Goal: Find specific page/section: Find specific page/section

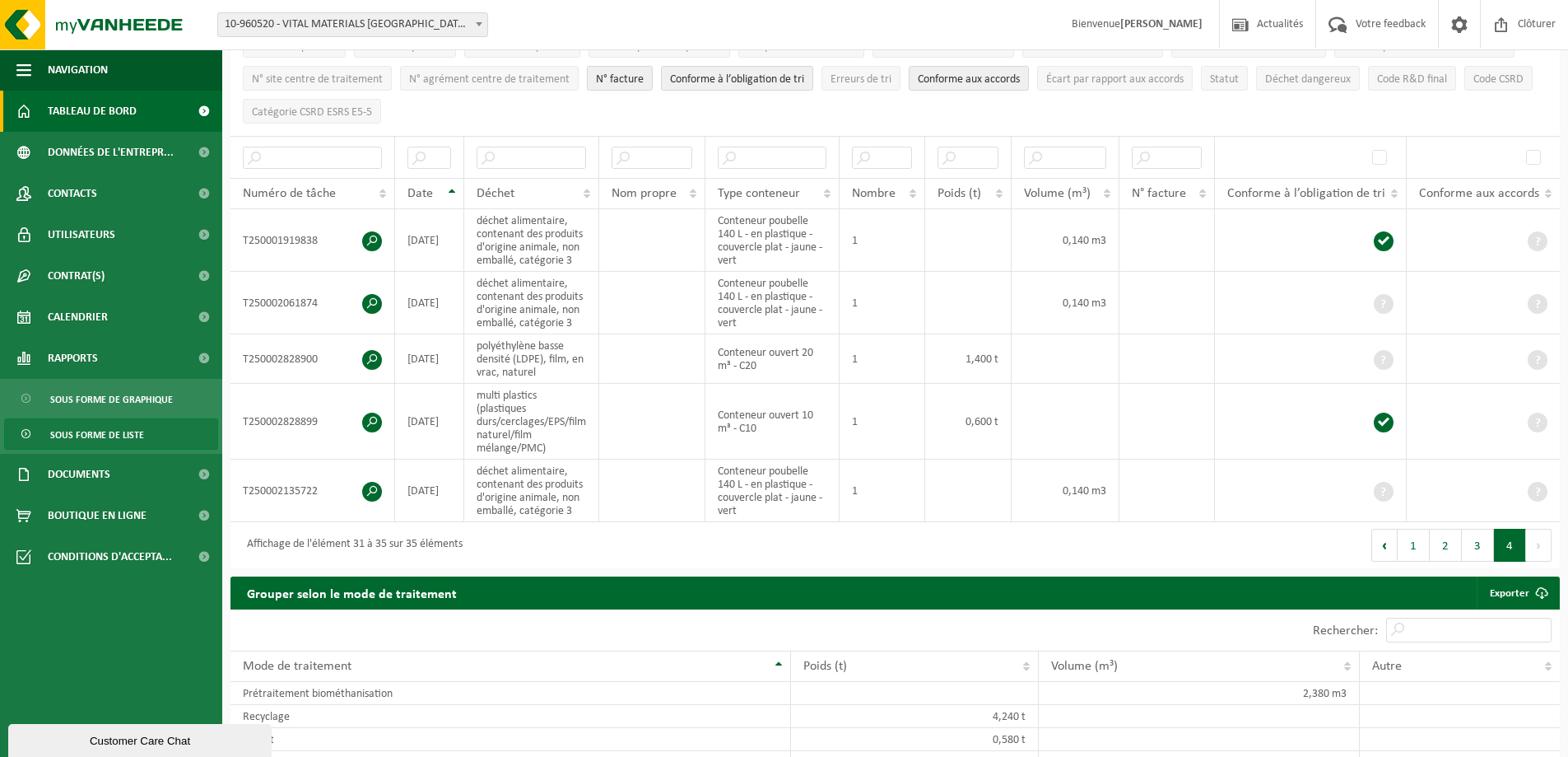
click at [63, 101] on span "Tableau de bord" at bounding box center [92, 111] width 89 height 41
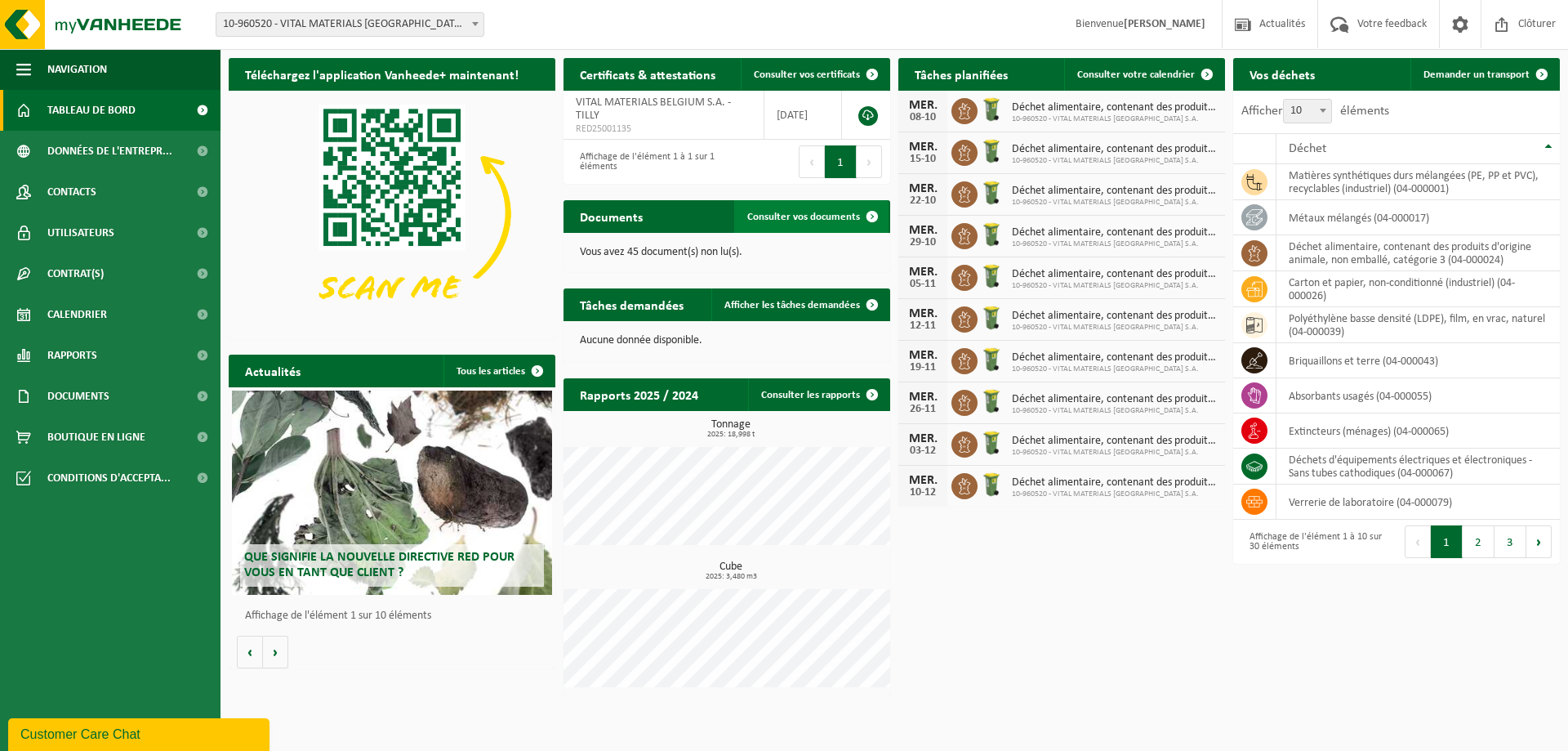
click at [806, 217] on span "Consulter vos documents" at bounding box center [803, 217] width 113 height 10
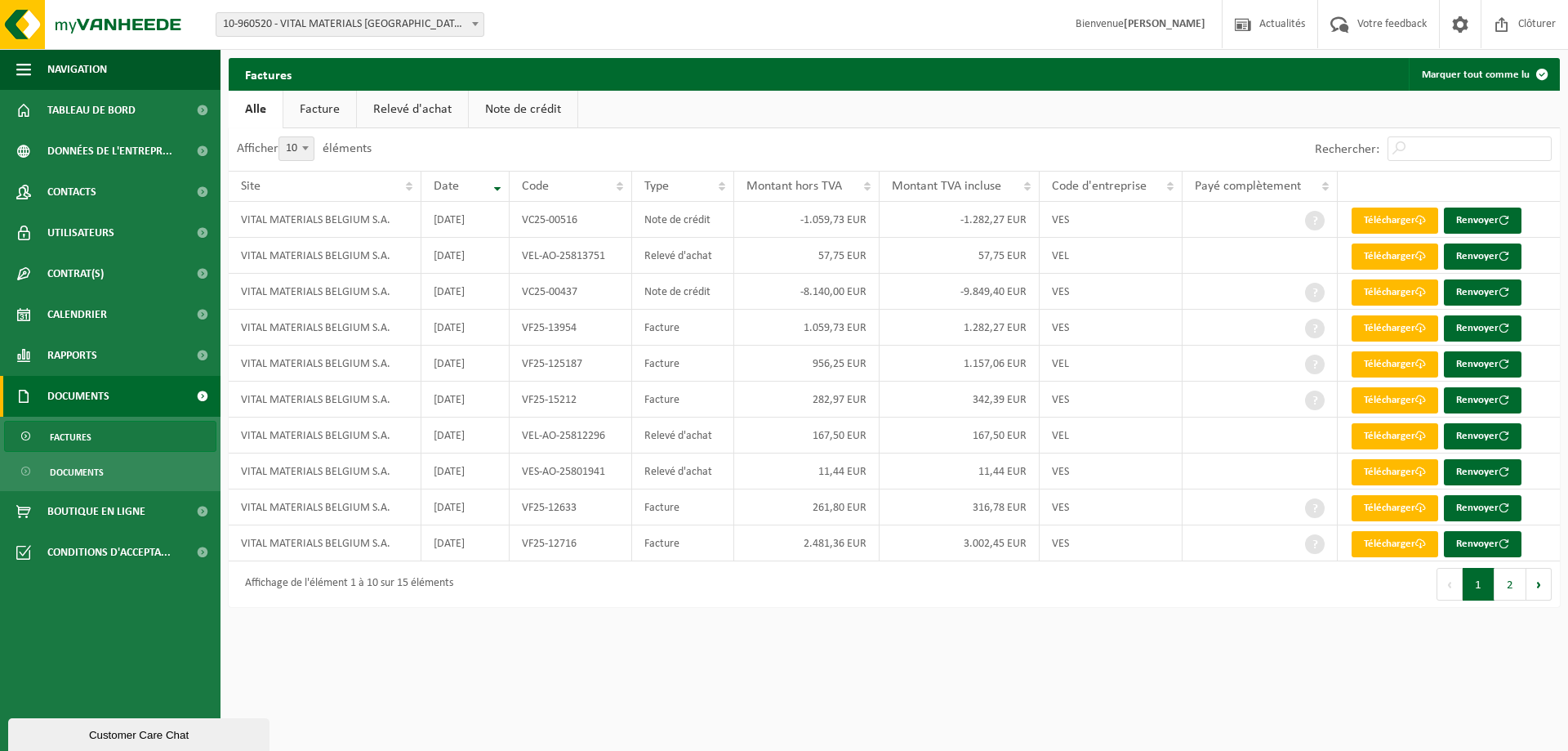
click at [337, 115] on link "Facture" at bounding box center [319, 109] width 73 height 38
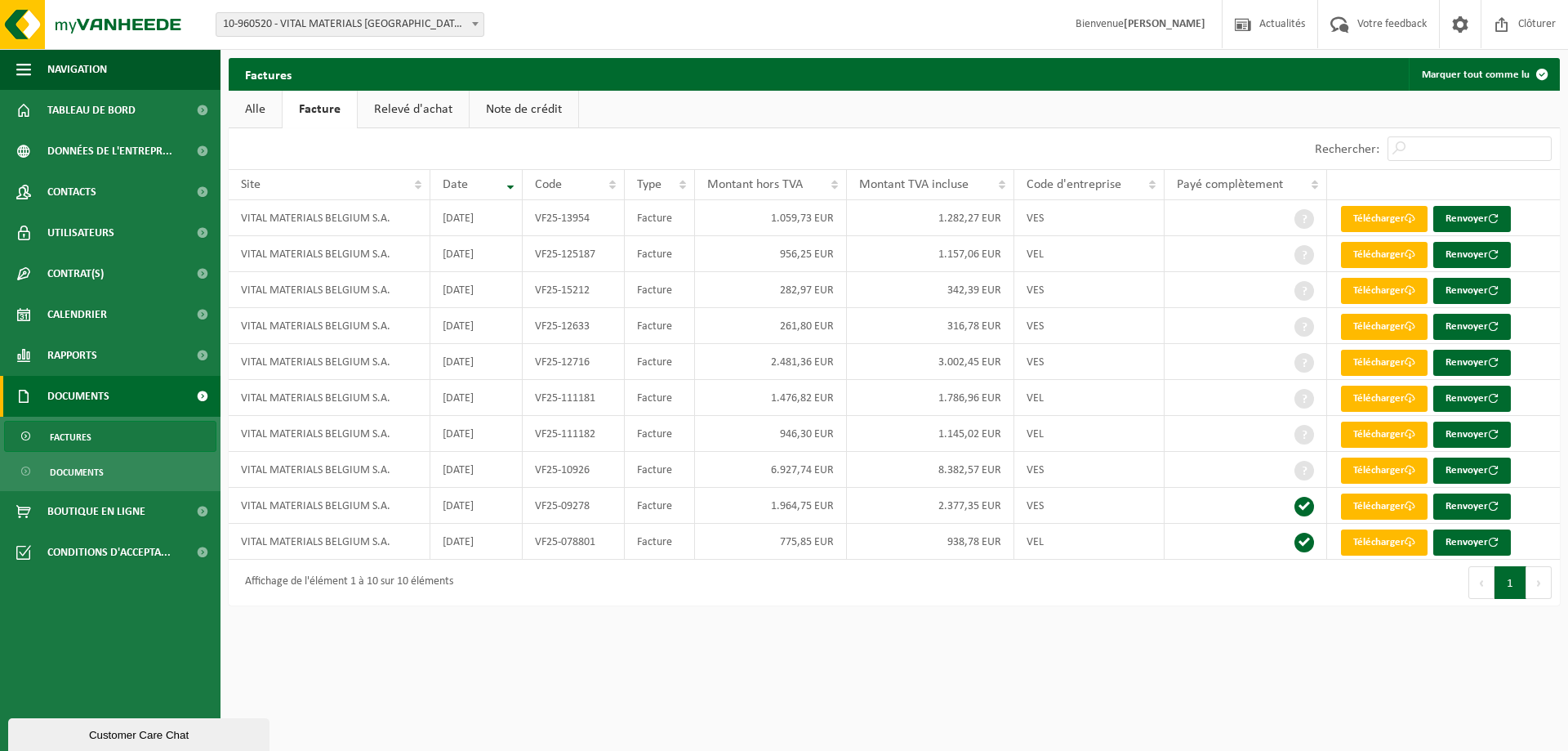
click at [520, 105] on link "Note de crédit" at bounding box center [524, 109] width 108 height 38
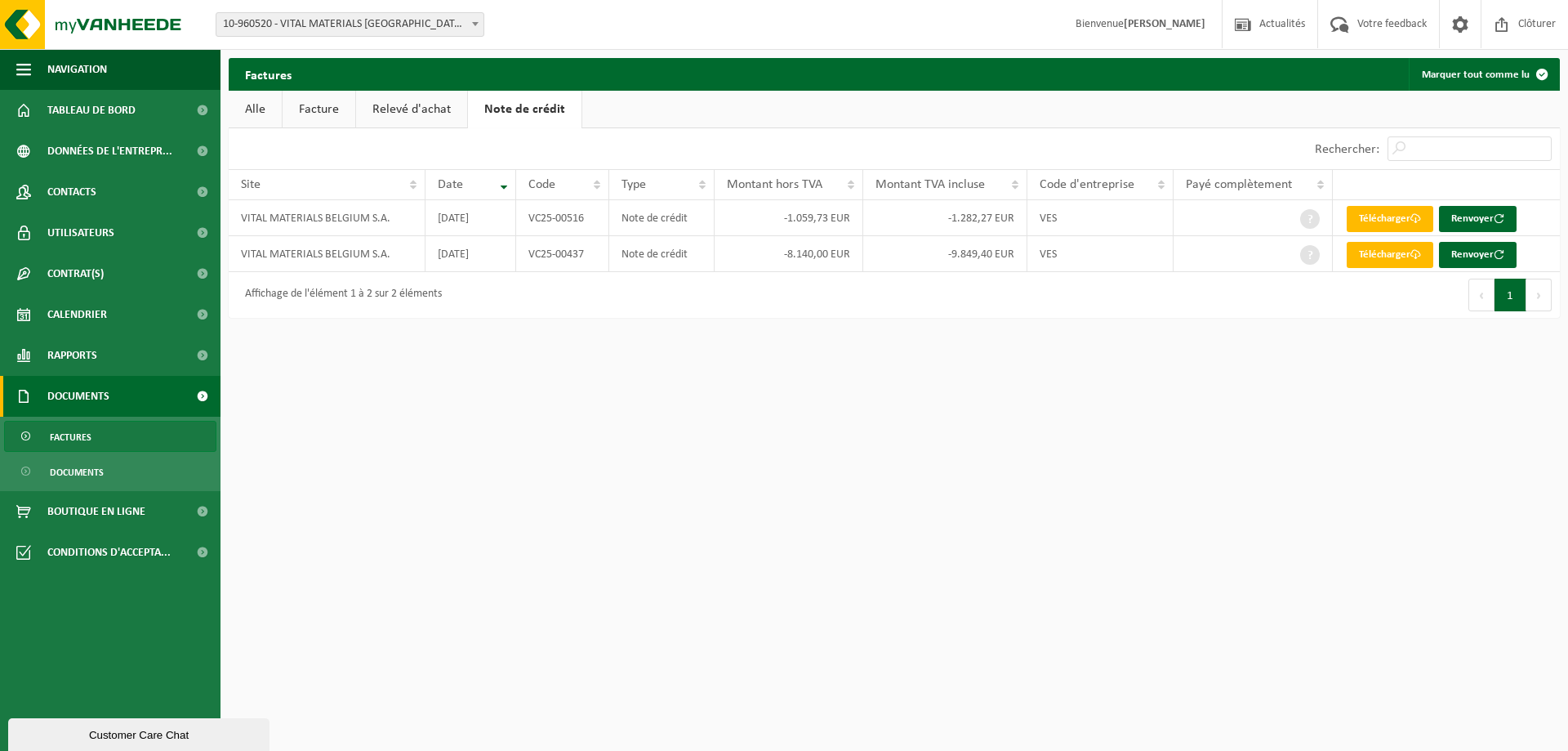
click at [433, 106] on link "Relevé d'achat" at bounding box center [411, 109] width 111 height 38
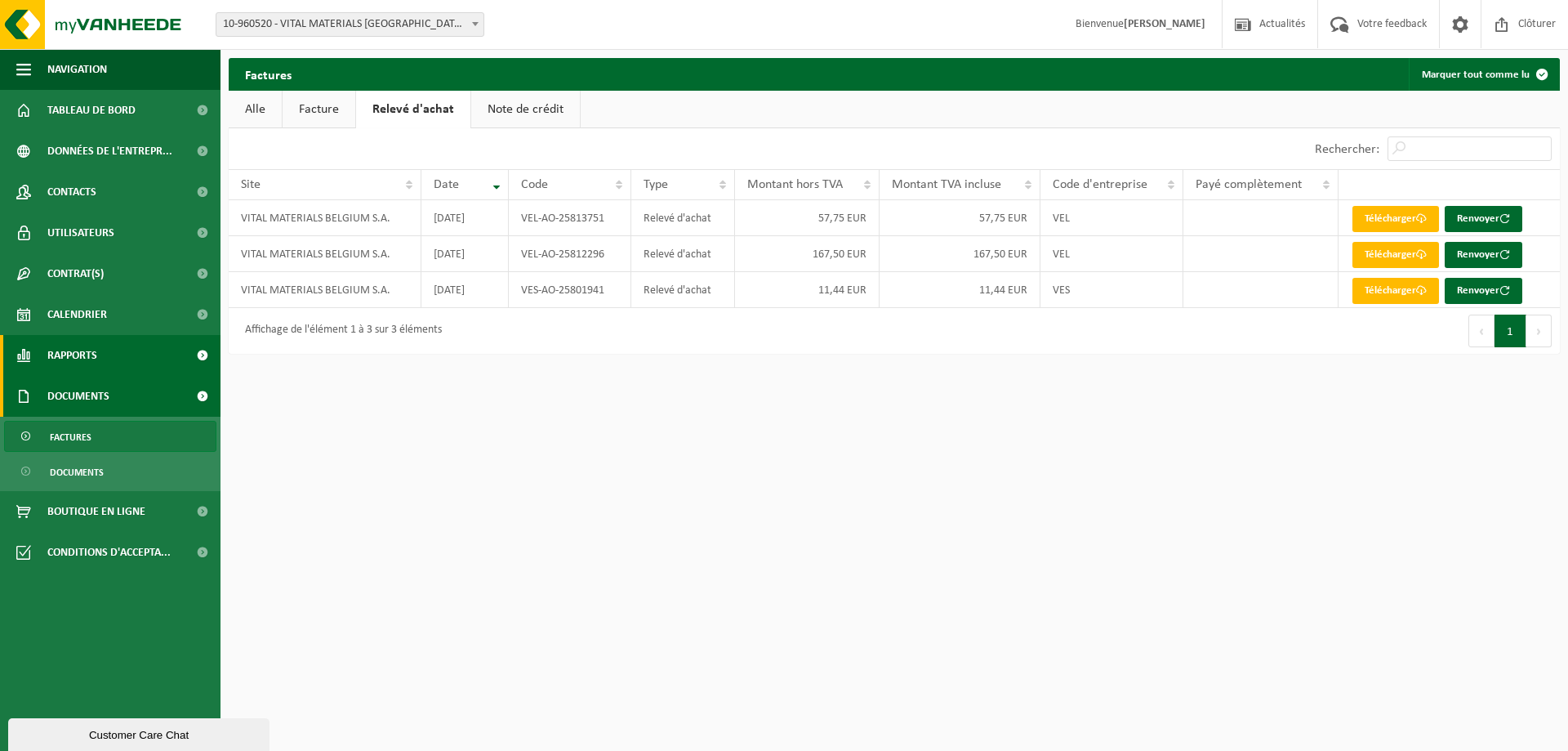
click at [58, 354] on span "Rapports" at bounding box center [72, 355] width 50 height 41
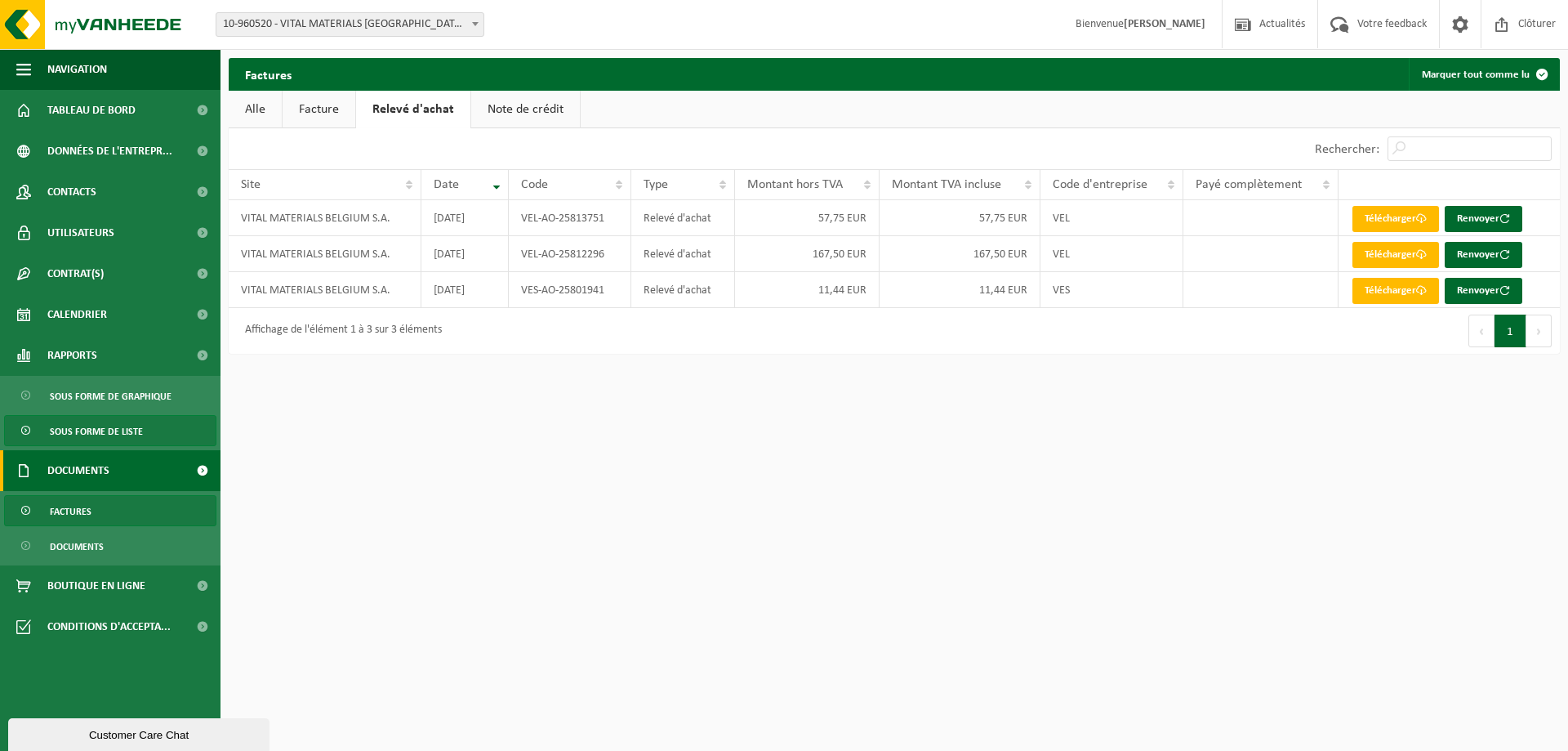
click at [116, 421] on span "Sous forme de liste" at bounding box center [96, 432] width 94 height 31
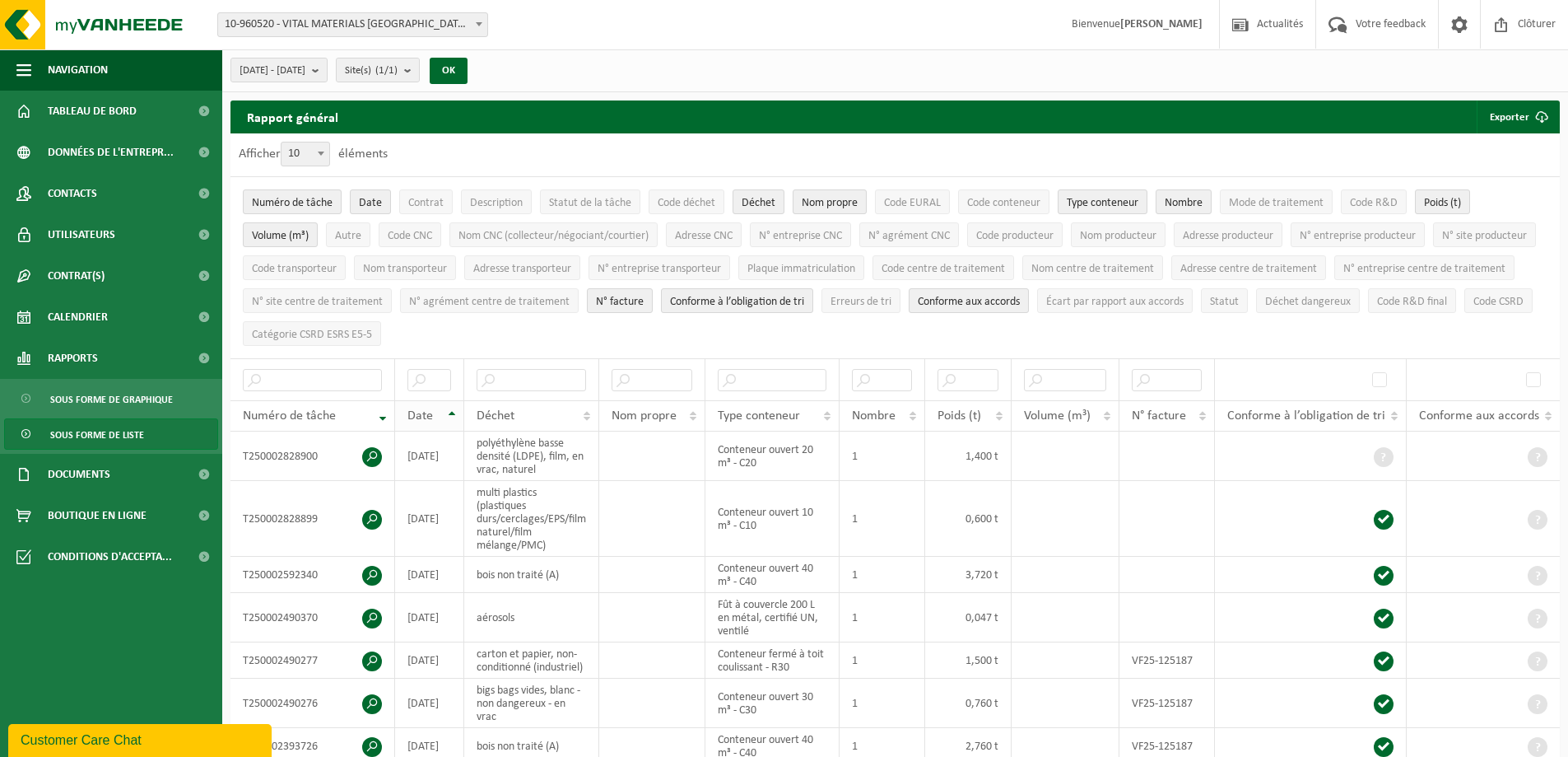
click at [451, 415] on th "Date" at bounding box center [429, 416] width 69 height 32
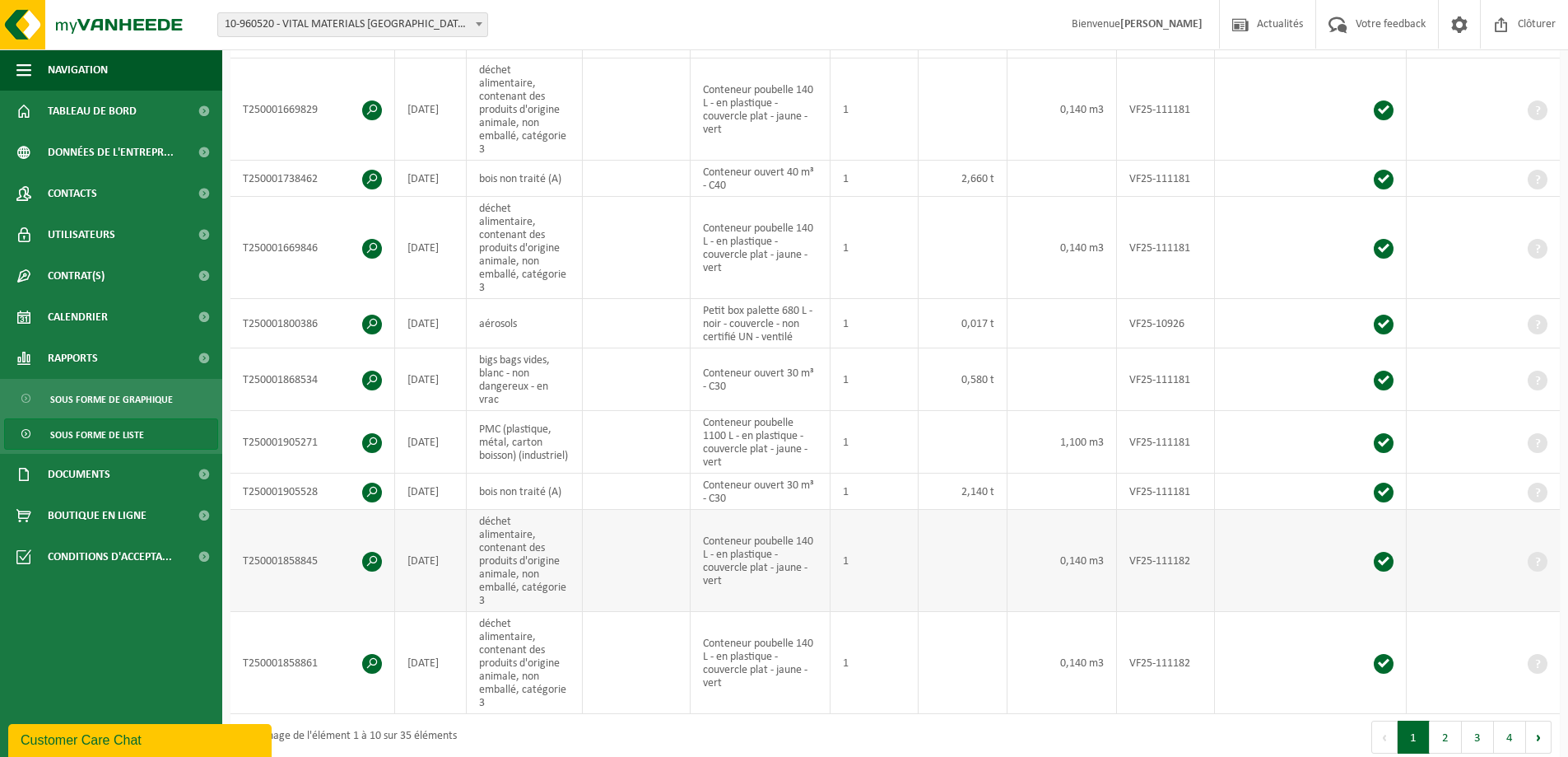
scroll to position [494, 0]
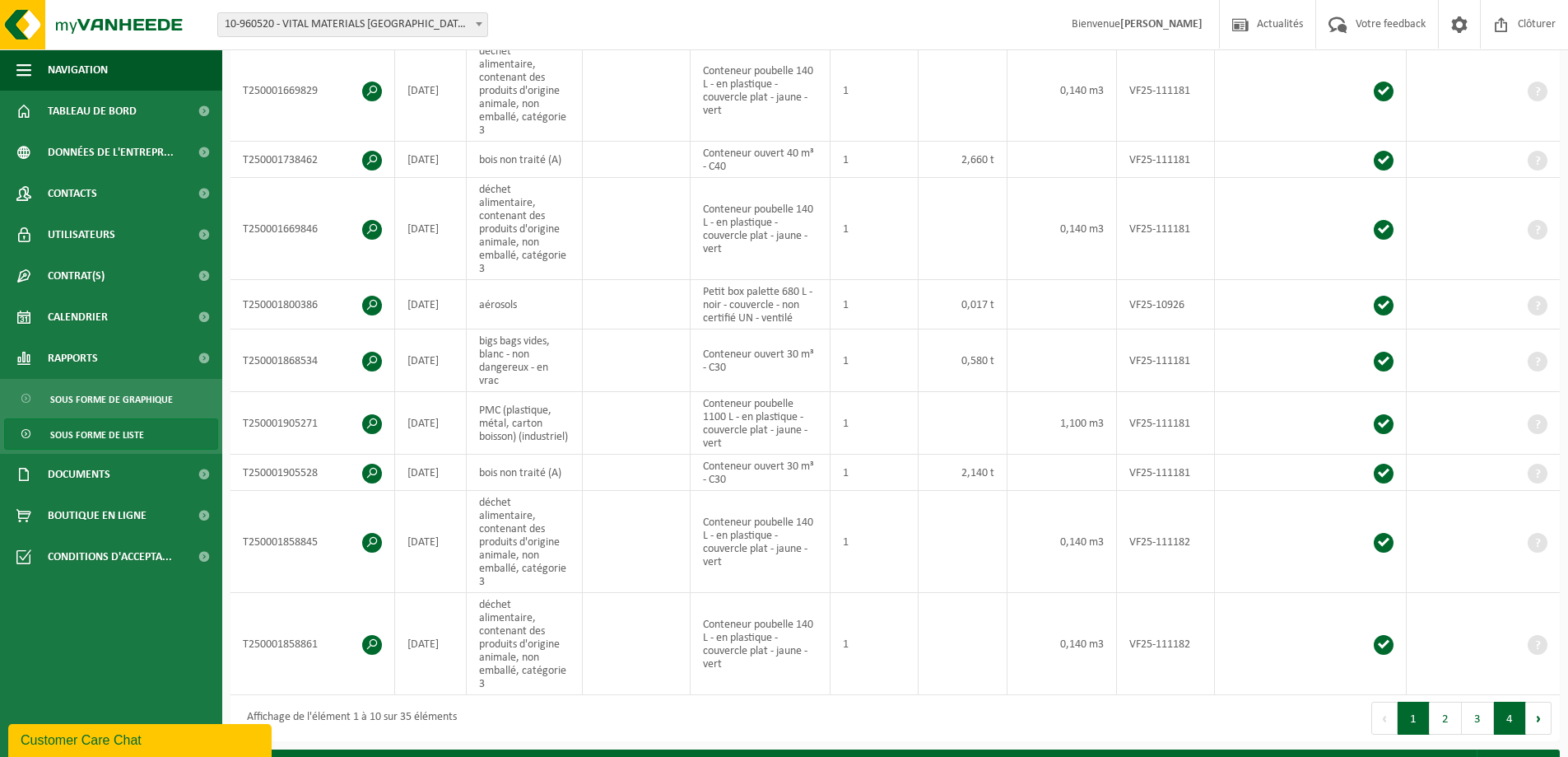
click at [1513, 701] on button "4" at bounding box center [1510, 717] width 32 height 33
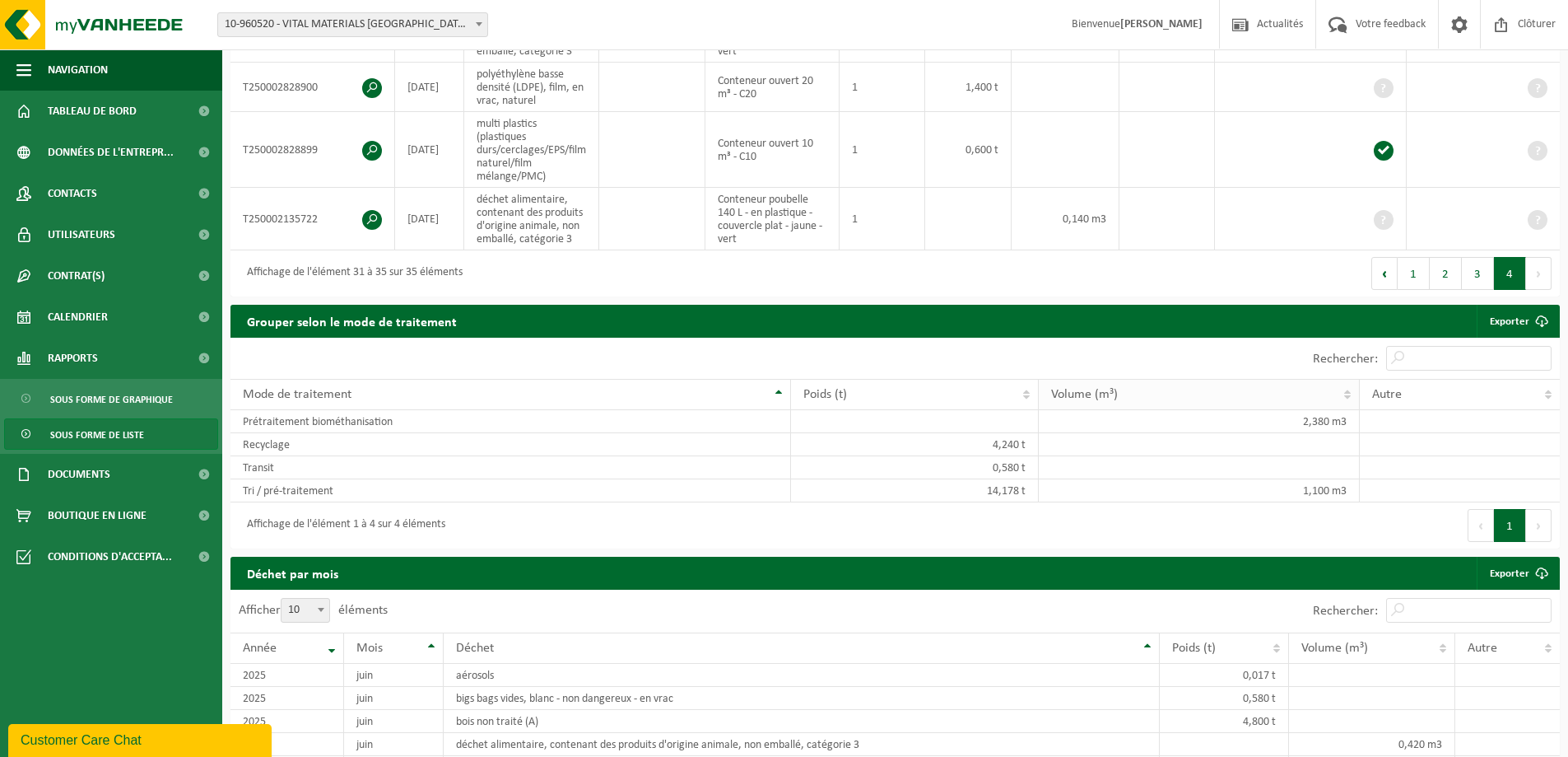
scroll to position [305, 0]
